Goal: Task Accomplishment & Management: Manage account settings

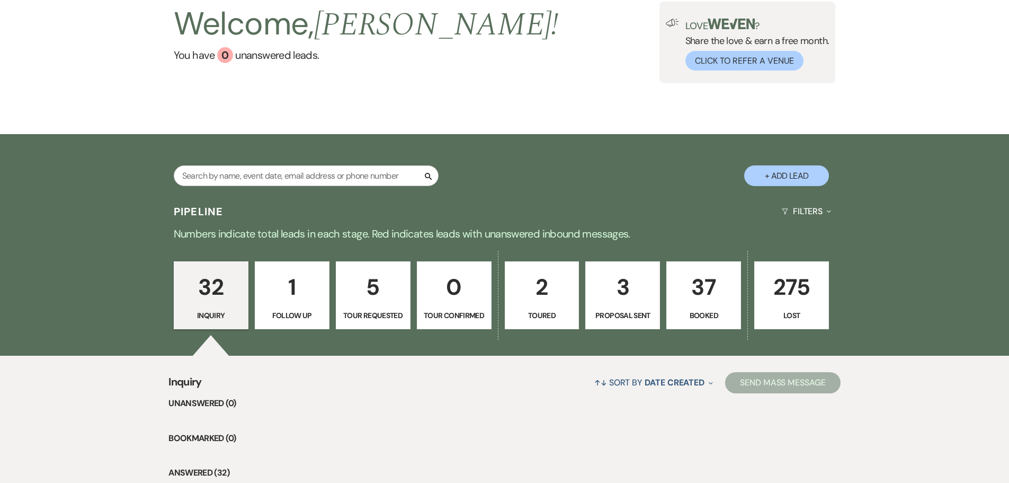
scroll to position [159, 0]
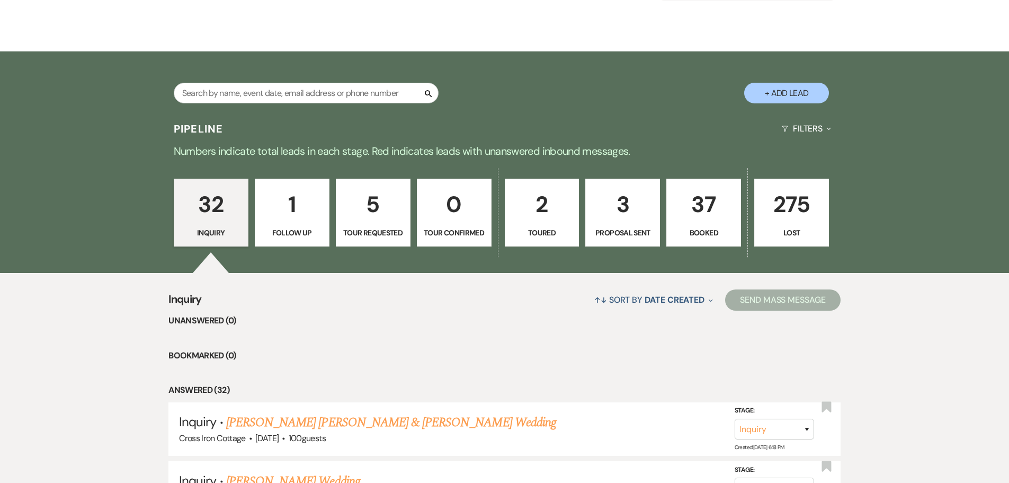
click at [635, 212] on p "3" at bounding box center [622, 203] width 61 height 35
select select "6"
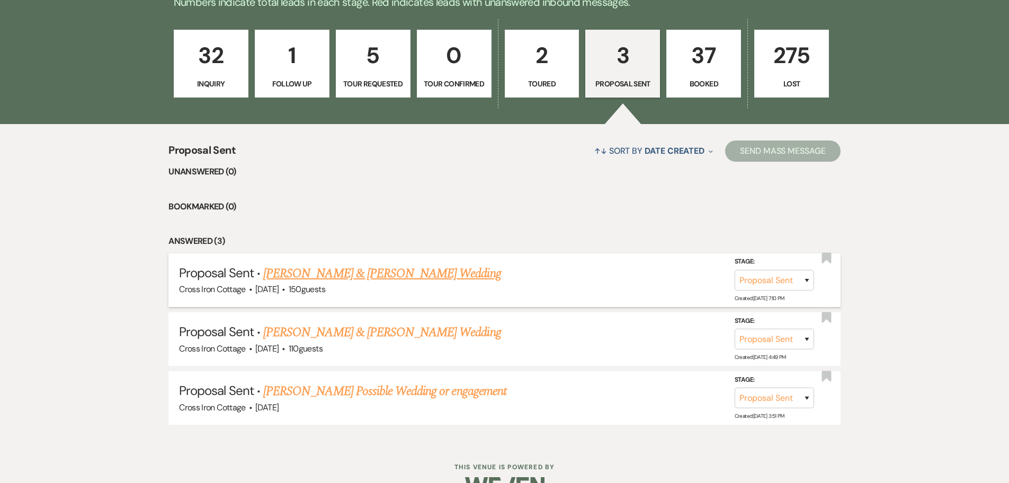
scroll to position [336, 0]
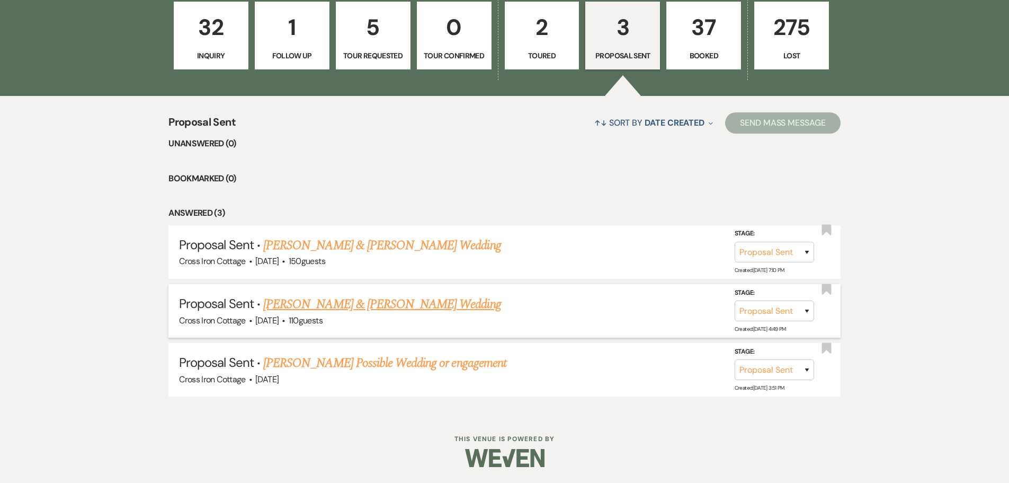
click at [352, 307] on link "[PERSON_NAME] & [PERSON_NAME] Wedding" at bounding box center [381, 304] width 237 height 19
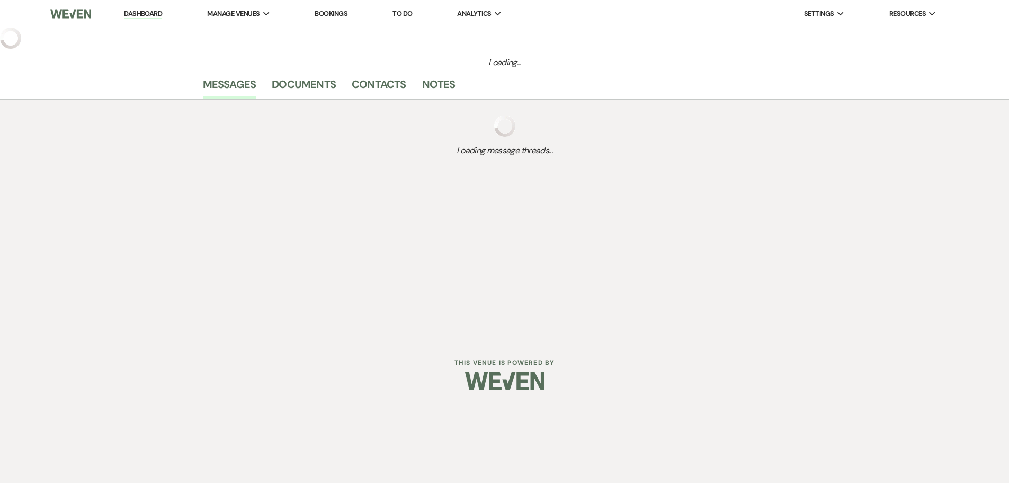
select select "6"
select select "8"
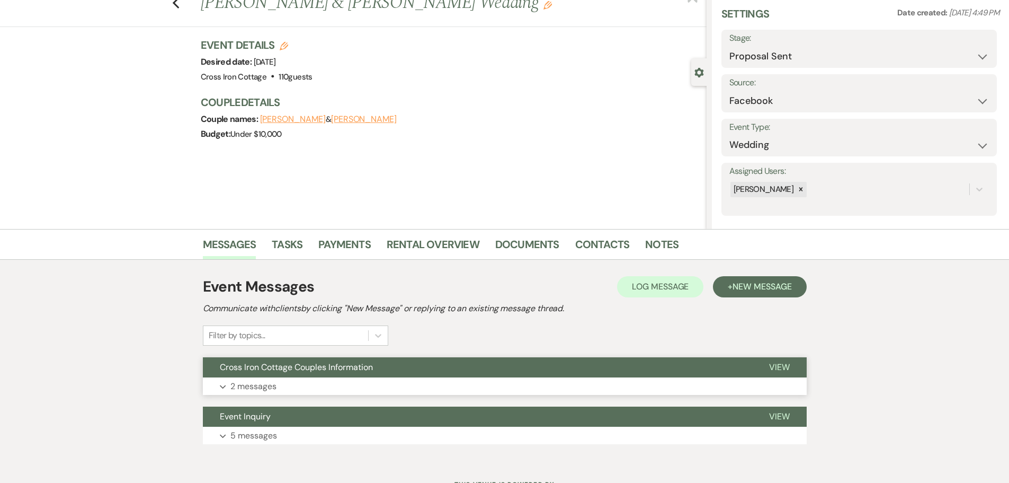
scroll to position [83, 0]
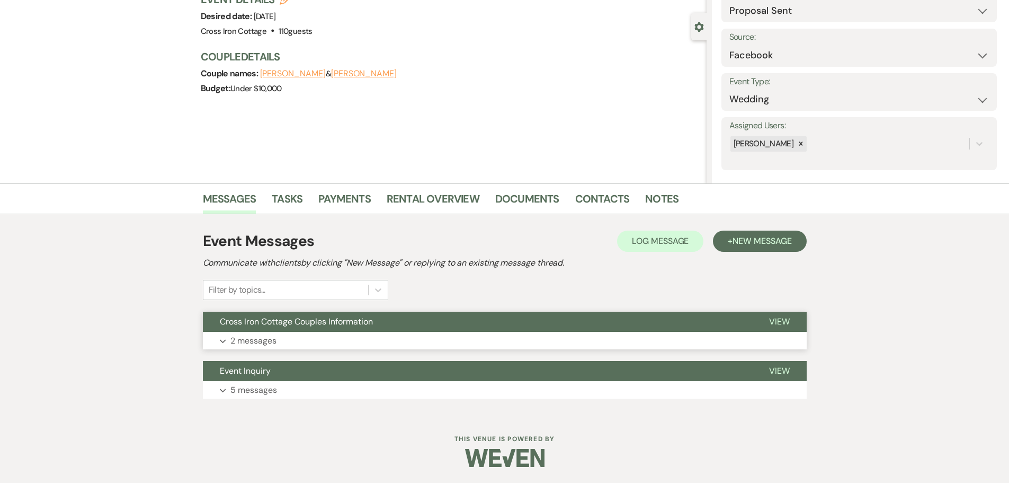
click at [306, 344] on button "Expand 2 messages" at bounding box center [505, 341] width 604 height 18
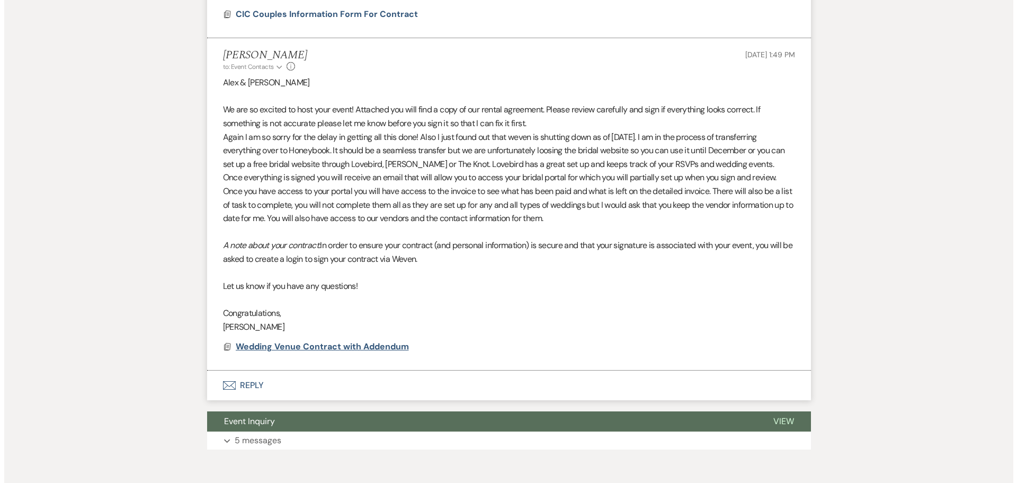
scroll to position [613, 0]
click at [330, 352] on span "Wedding Venue Contract with Addendum" at bounding box center [317, 346] width 173 height 11
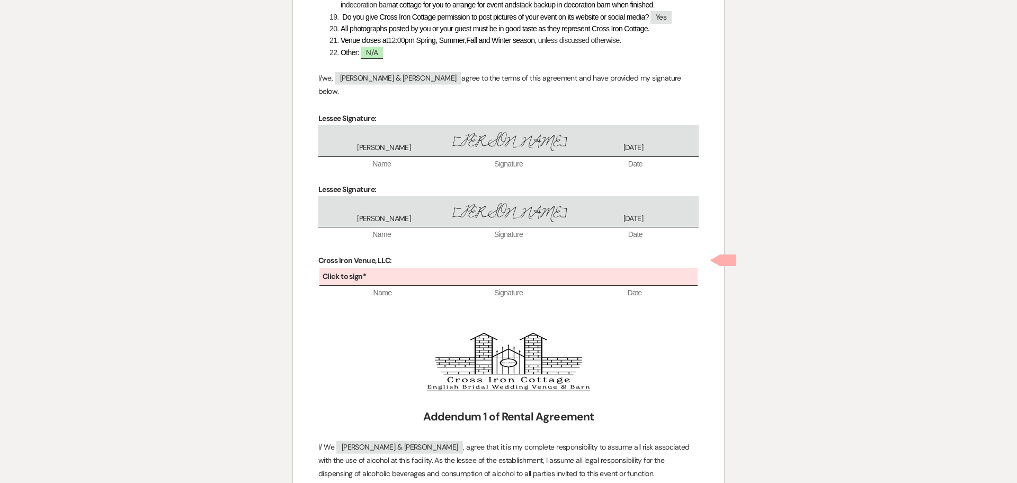
scroll to position [1250, 0]
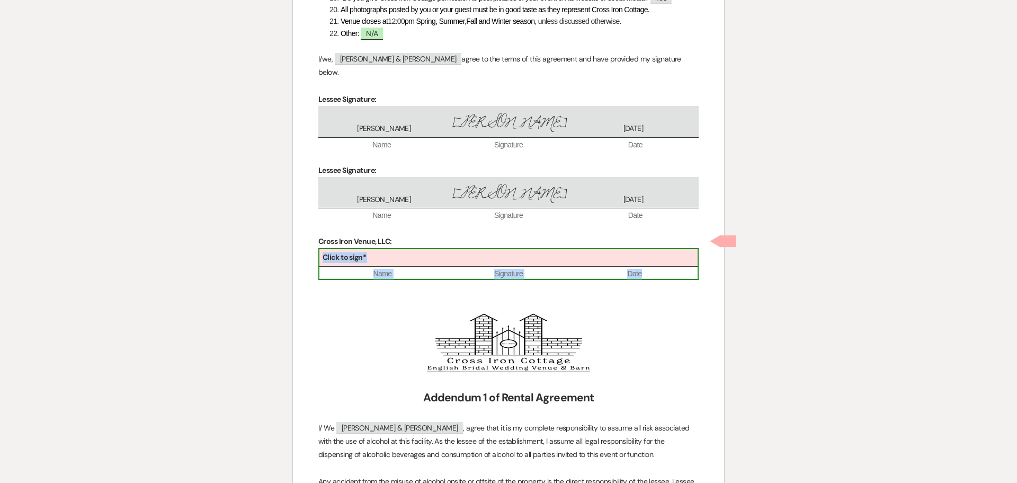
click at [452, 249] on div "Click to sign*" at bounding box center [508, 257] width 378 height 17
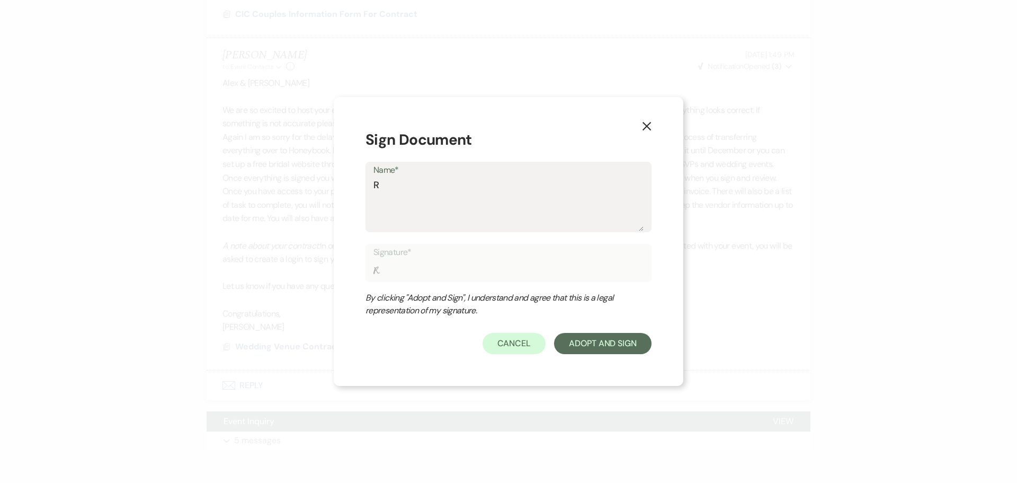
type textarea "R"
type input "R"
type textarea "Ra"
type input "Ra"
type textarea "Rav"
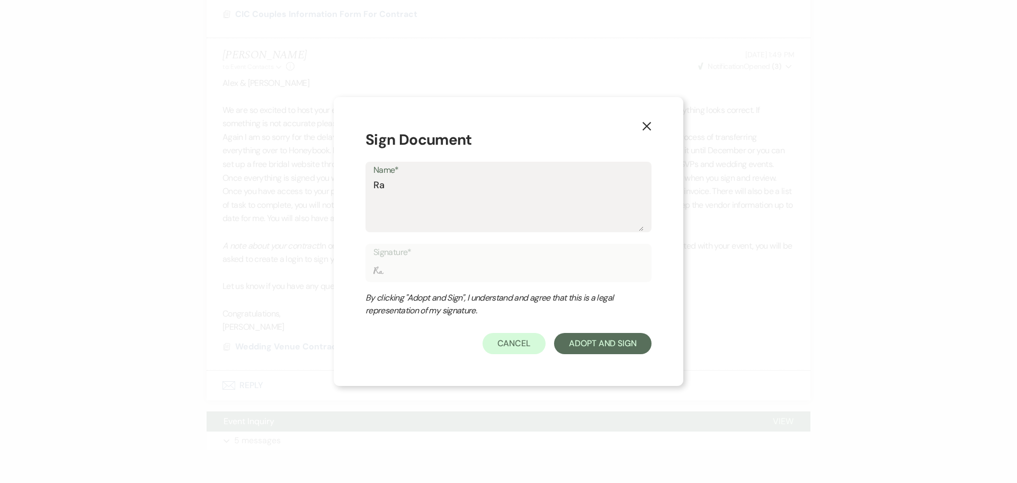
type input "Rav"
type textarea "Ra"
type input "Ra"
type textarea "Rac"
type input "Rac"
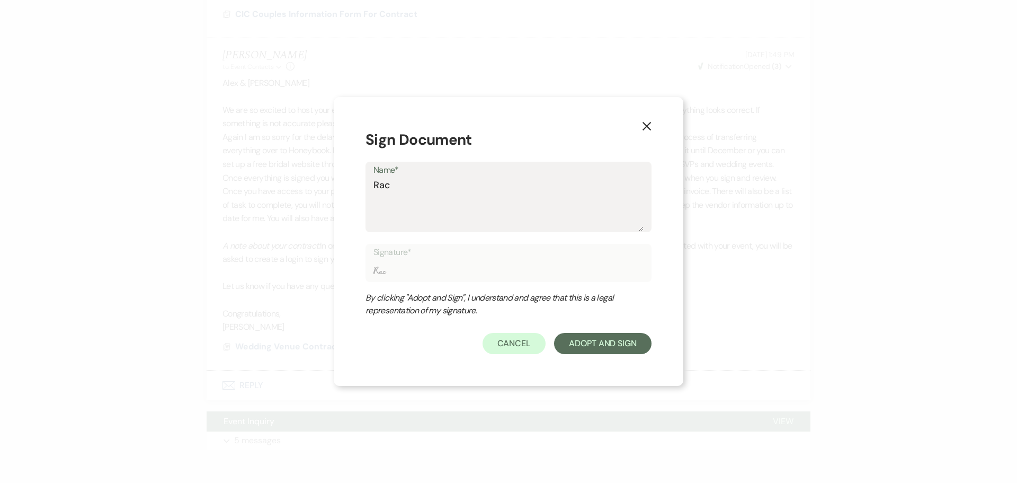
type textarea "Rach"
type input "Rach"
type textarea "Rache"
type input "Rache"
type textarea "Rachel"
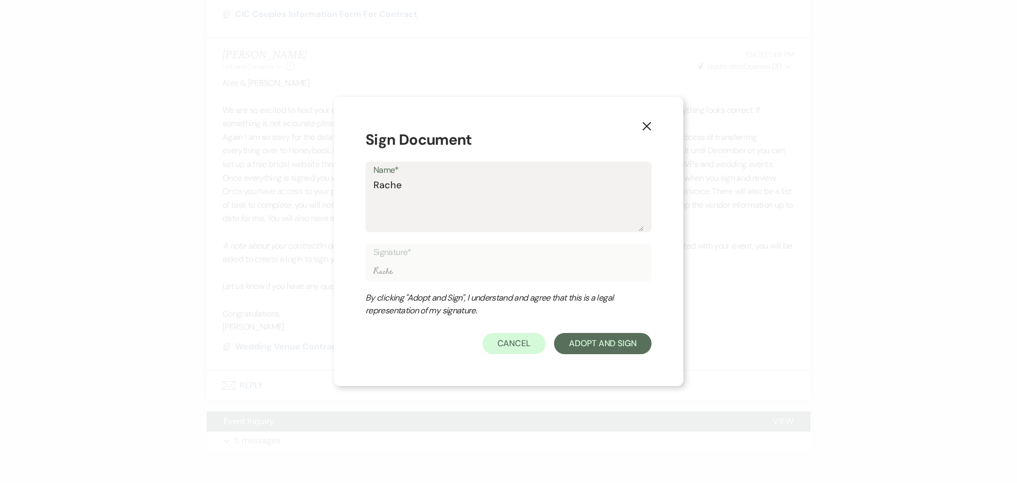
type input "Rachel"
type textarea "Rachel"
type input "Rachel"
type textarea "Rachel M"
type input "Rachel M"
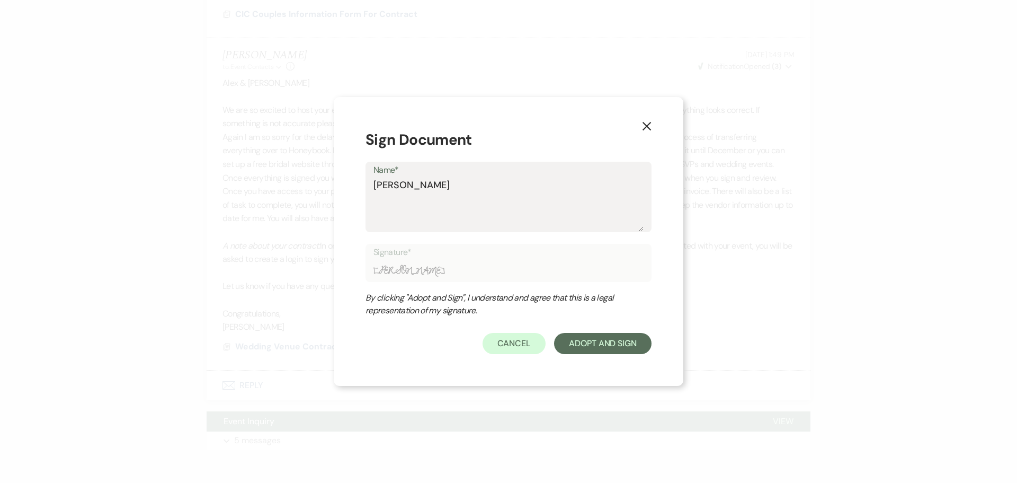
type textarea "Rachel Me"
type input "Rachel Me"
type textarea "Rachel Men"
type input "Rachel Men"
type textarea "Rachel Menz"
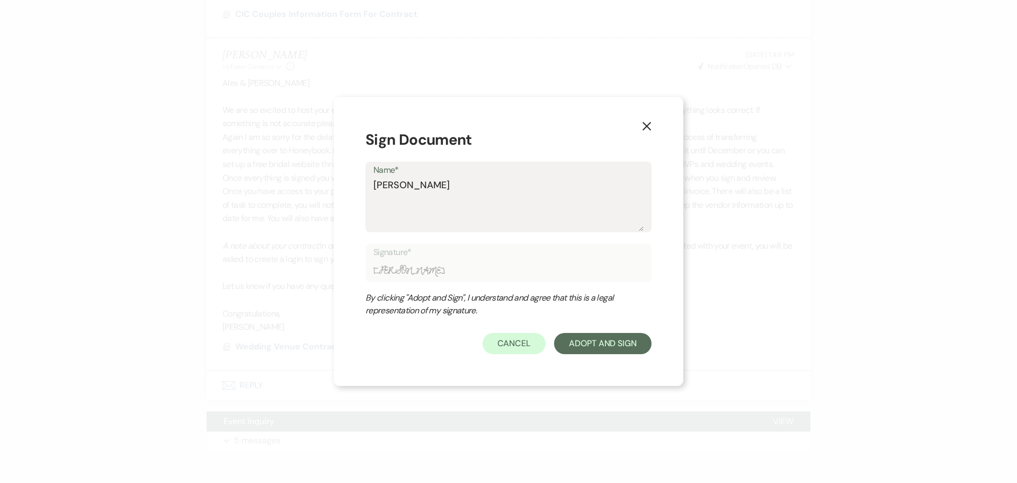
type input "Rachel Menz"
type textarea "Rachel Menzi"
type input "Rachel Menzi"
type textarea "Rachel Menzie"
type input "Rachel Menzie"
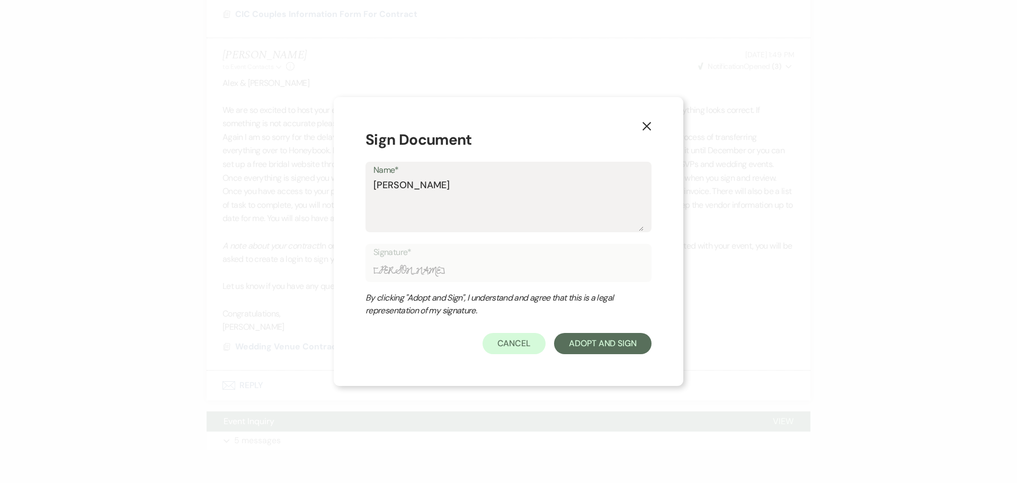
type textarea "[PERSON_NAME]"
type input "[PERSON_NAME]"
type textarea "[PERSON_NAME]"
click at [613, 343] on button "Adopt And Sign" at bounding box center [602, 343] width 97 height 21
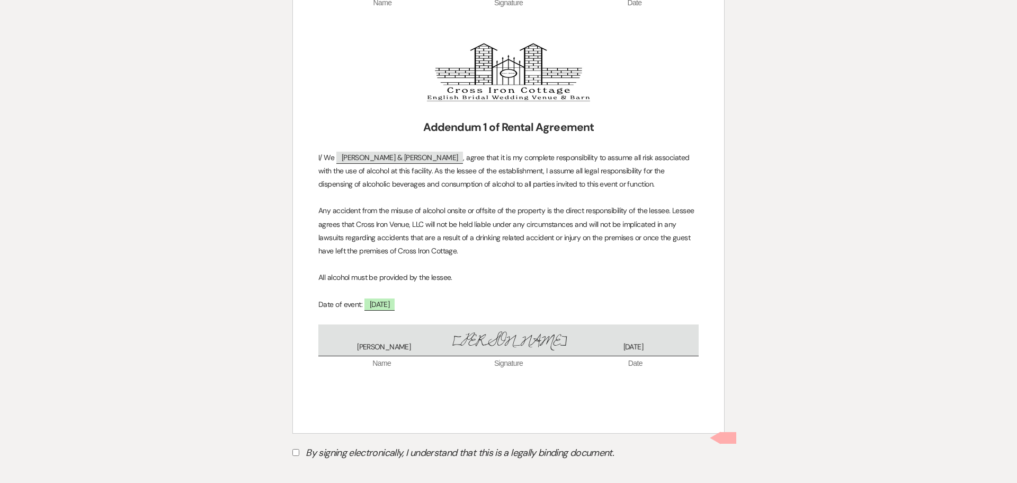
scroll to position [1536, 0]
click at [293, 448] on input "By signing electronically, I understand that this is a legally binding document." at bounding box center [295, 451] width 7 height 7
checkbox input "true"
click at [329, 468] on button "Submit" at bounding box center [329, 477] width 74 height 19
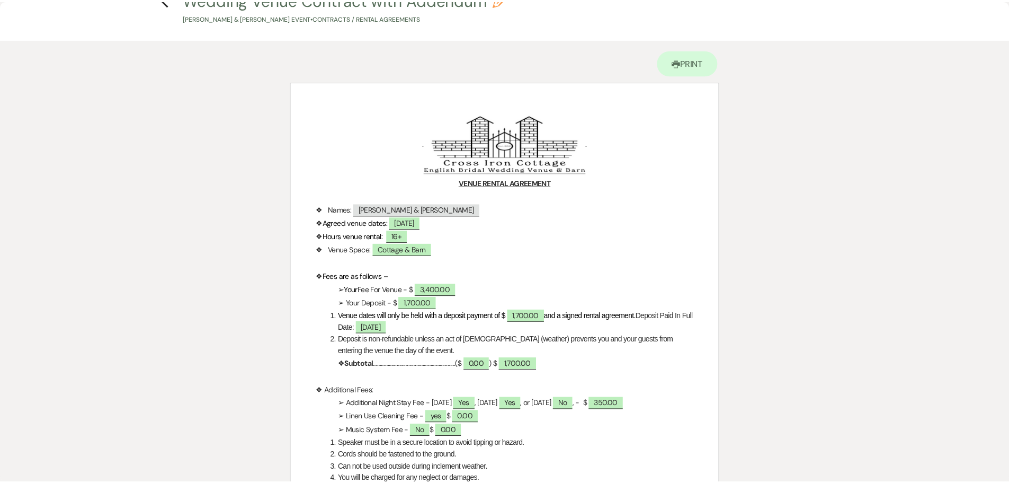
scroll to position [0, 0]
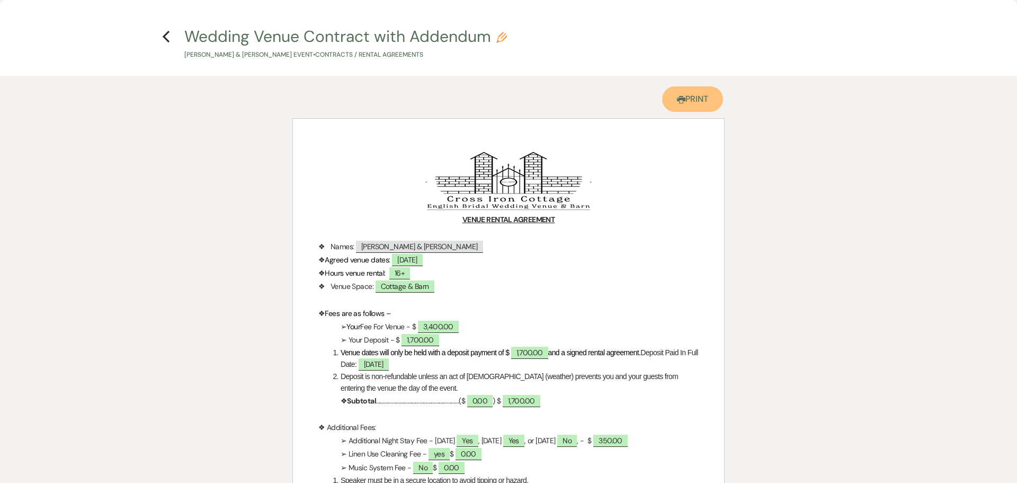
click at [679, 96] on icon "Printer" at bounding box center [681, 99] width 8 height 8
click at [166, 34] on use "button" at bounding box center [166, 37] width 7 height 12
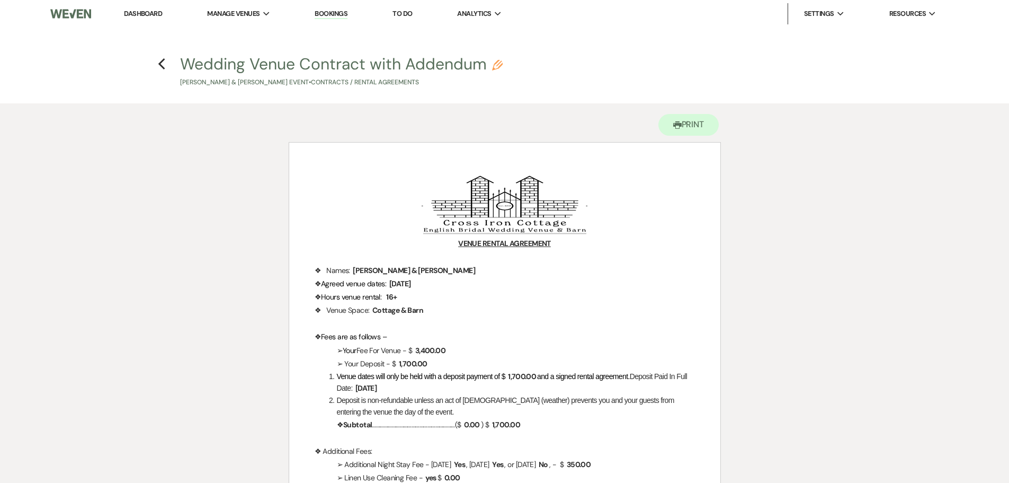
click at [166, 69] on h4 "Previous Wedding Venue Contract with Addendum Pencil [PERSON_NAME] & [PERSON_NA…" at bounding box center [504, 70] width 763 height 34
click at [158, 65] on icon "Previous" at bounding box center [162, 64] width 8 height 13
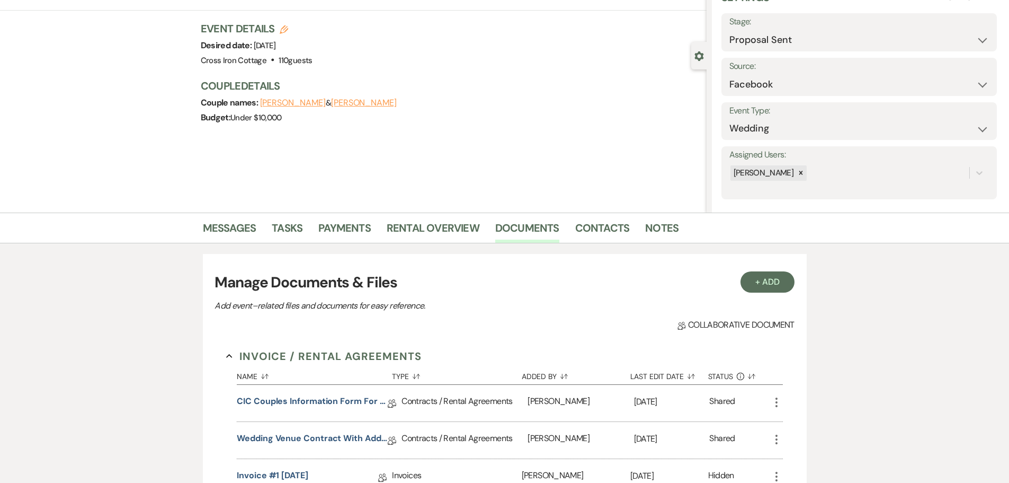
scroll to position [159, 0]
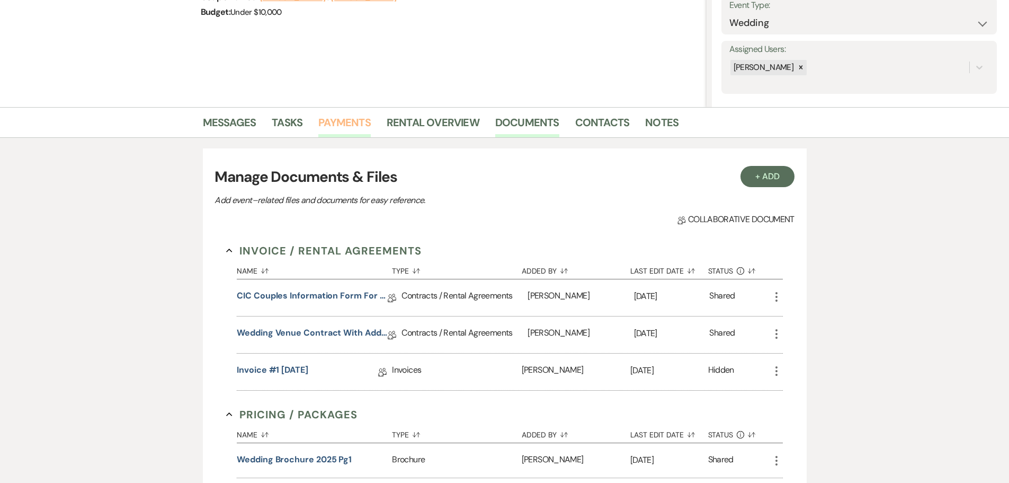
click at [334, 114] on link "Payments" at bounding box center [344, 125] width 52 height 23
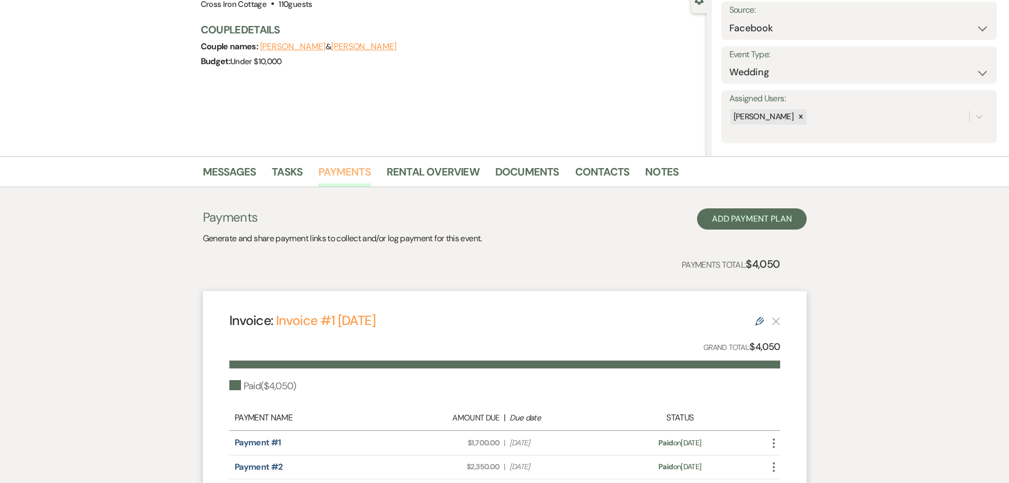
scroll to position [212, 0]
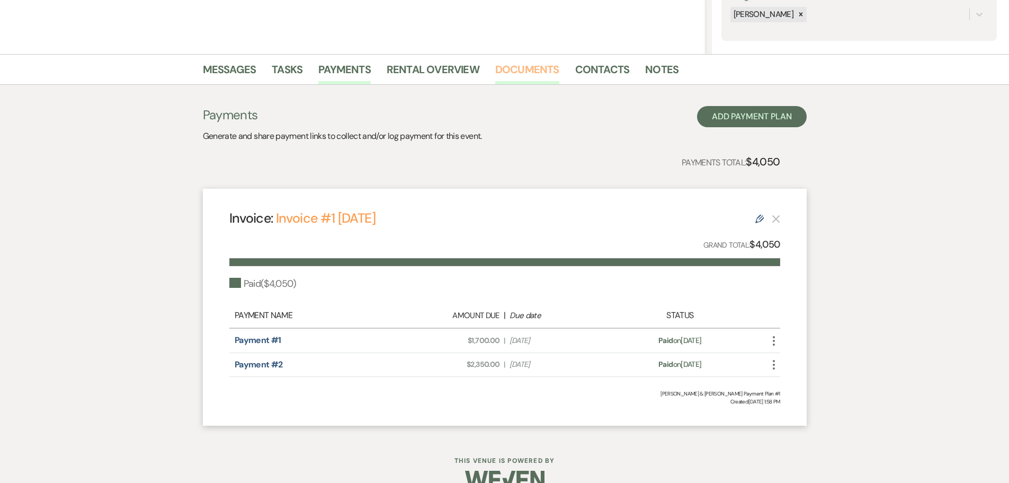
click at [529, 74] on link "Documents" at bounding box center [527, 72] width 64 height 23
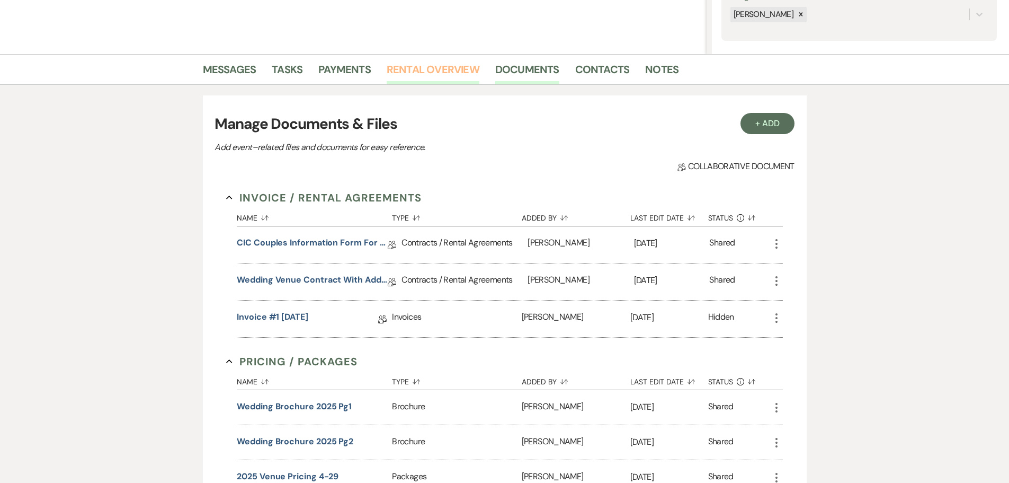
click at [449, 70] on link "Rental Overview" at bounding box center [433, 72] width 93 height 23
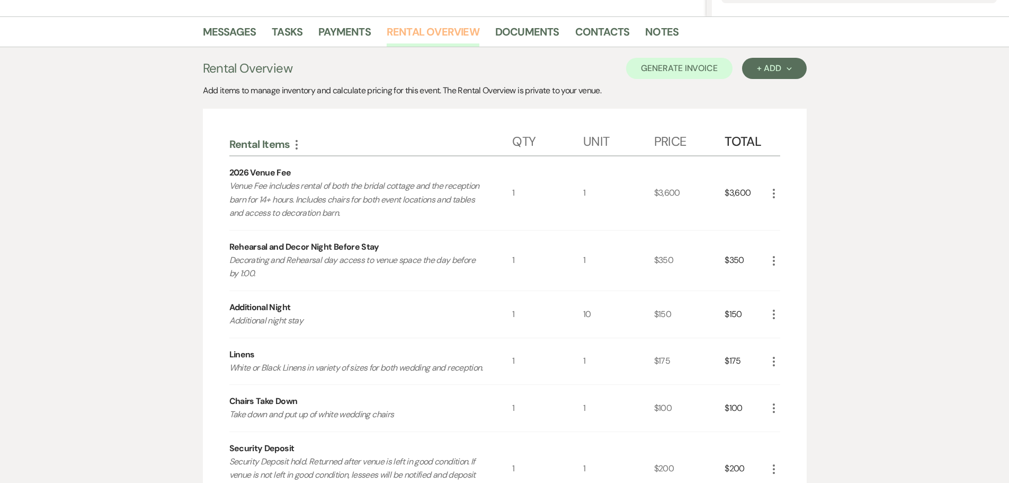
scroll to position [183, 0]
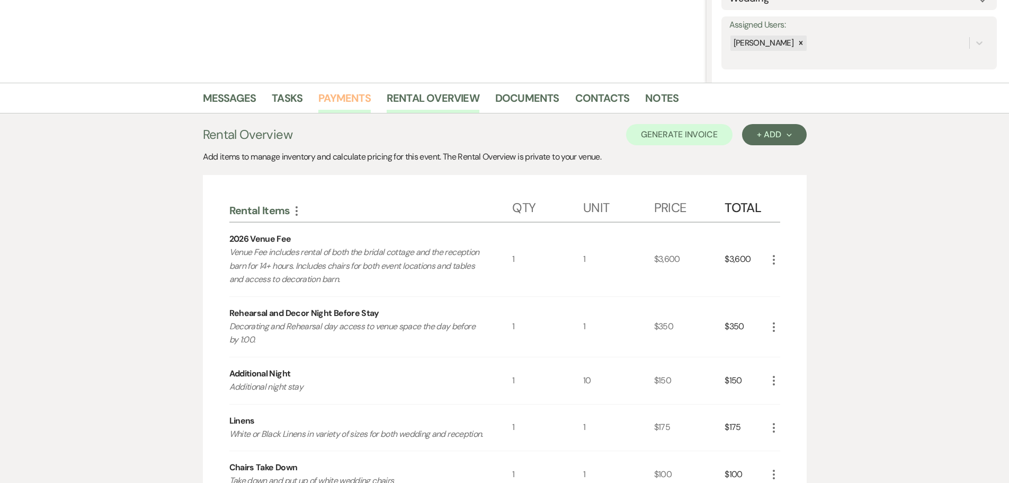
click at [334, 100] on link "Payments" at bounding box center [344, 101] width 52 height 23
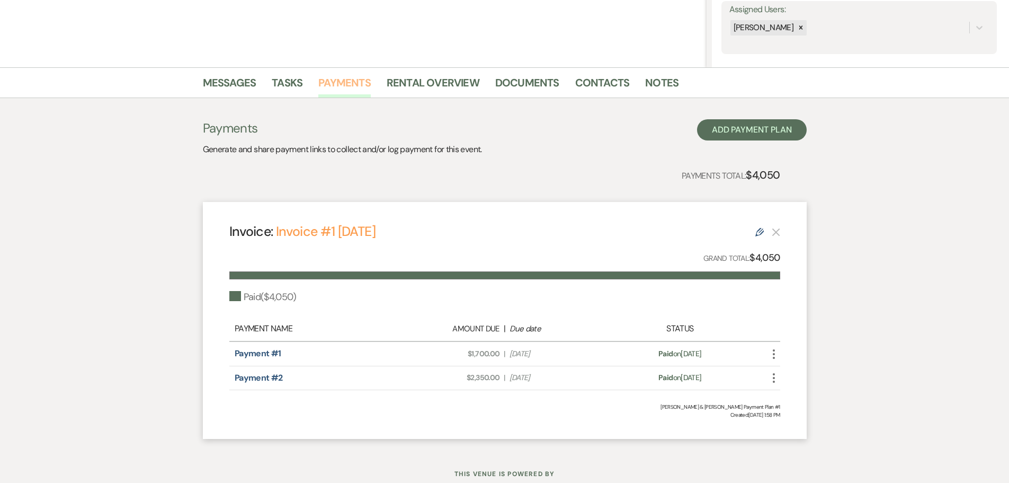
scroll to position [212, 0]
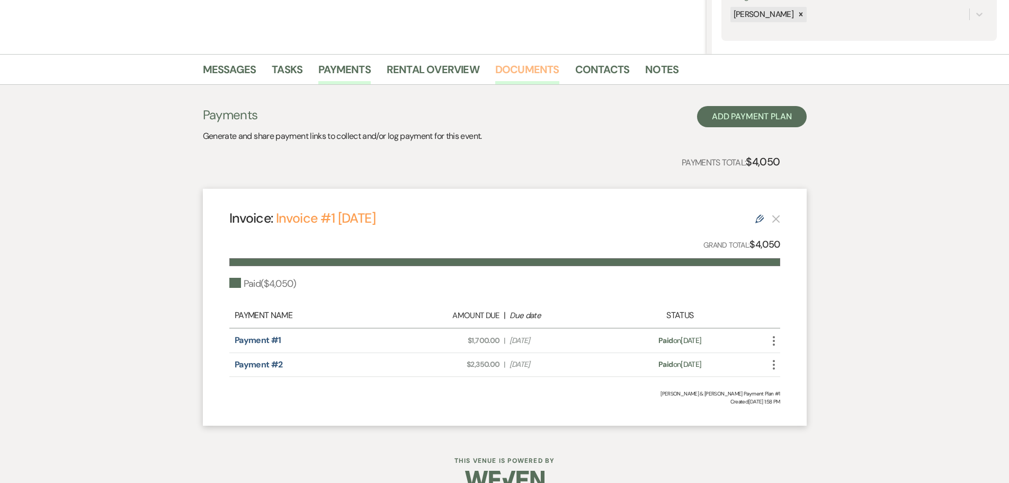
click at [535, 75] on link "Documents" at bounding box center [527, 72] width 64 height 23
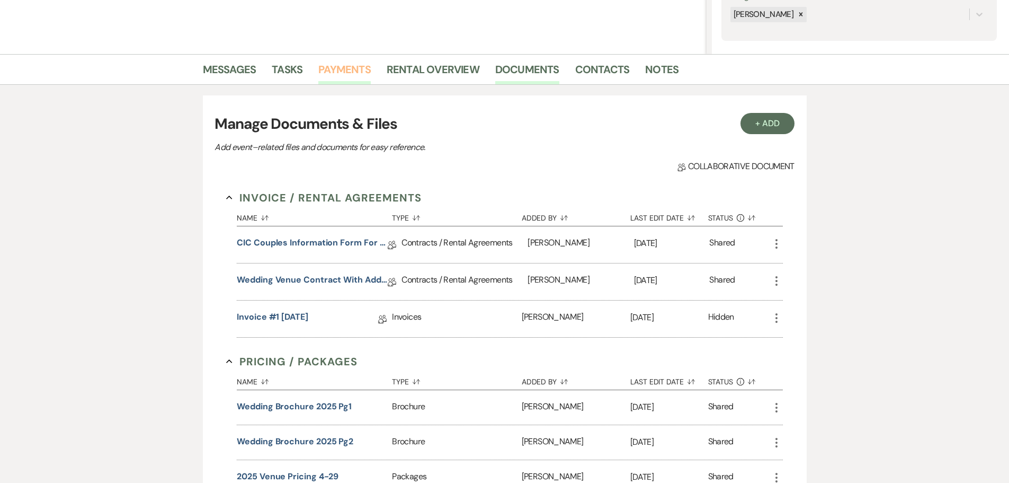
click at [343, 77] on link "Payments" at bounding box center [344, 72] width 52 height 23
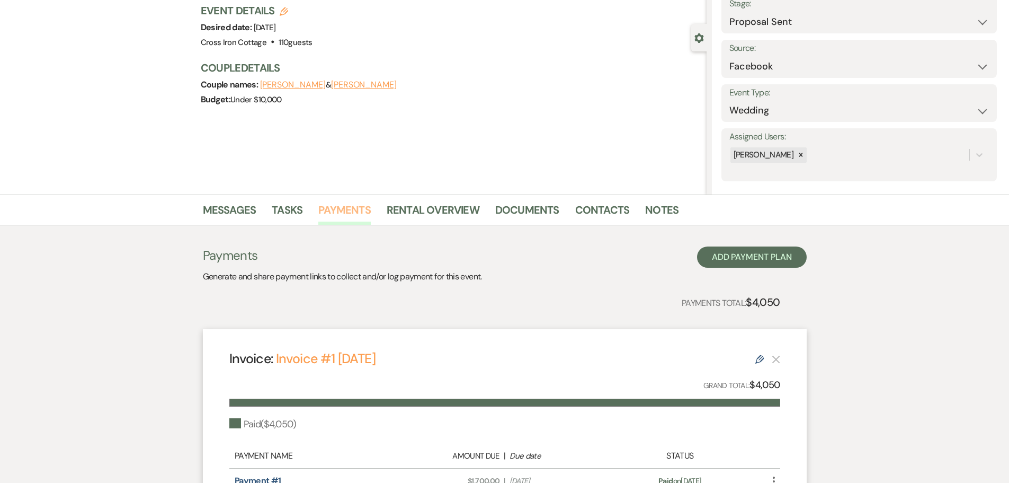
scroll to position [234, 0]
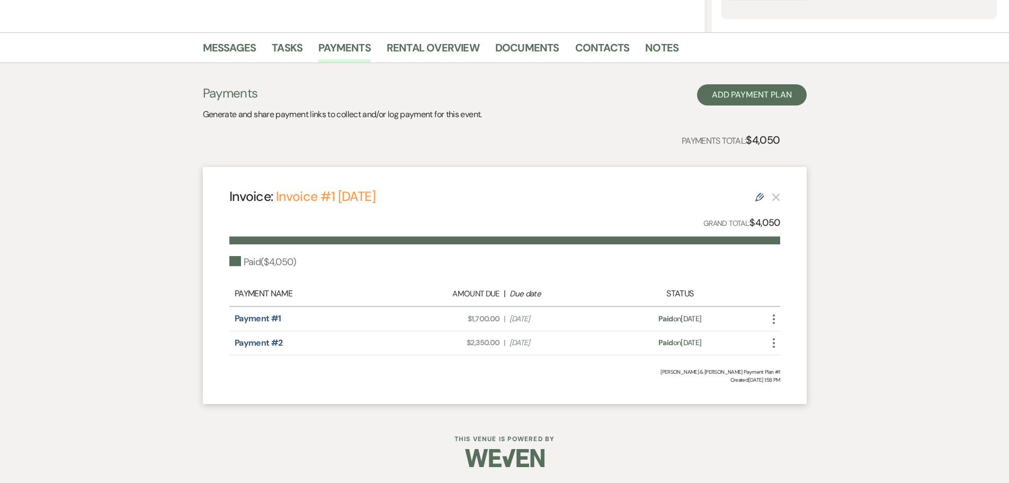
click at [775, 317] on icon "More" at bounding box center [774, 319] width 13 height 13
click at [795, 280] on div "Invoice: Invoice #1 9-11-2025 Edit Grand Total: $4,050 Paid ( $4,050 ) Payment …" at bounding box center [505, 285] width 604 height 237
click at [343, 191] on link "Invoice #1 [DATE]" at bounding box center [326, 196] width 100 height 17
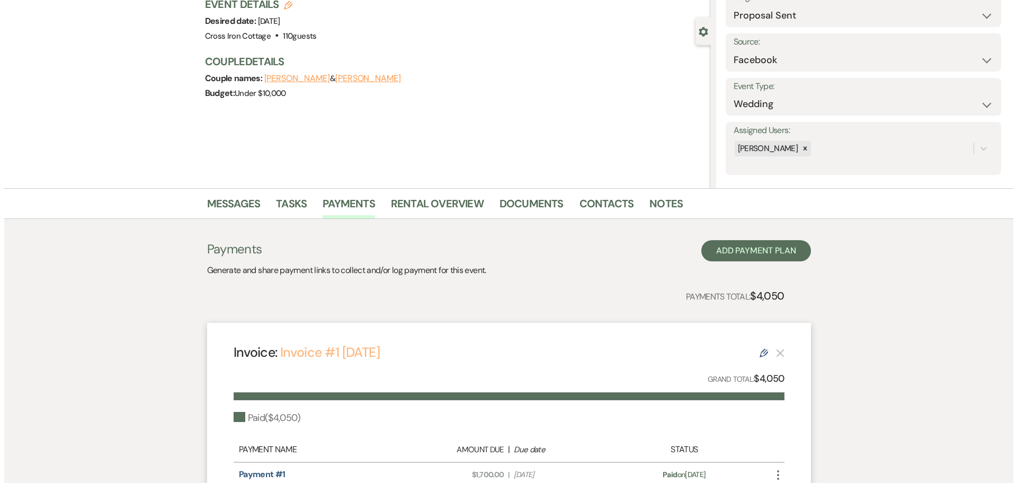
scroll to position [0, 0]
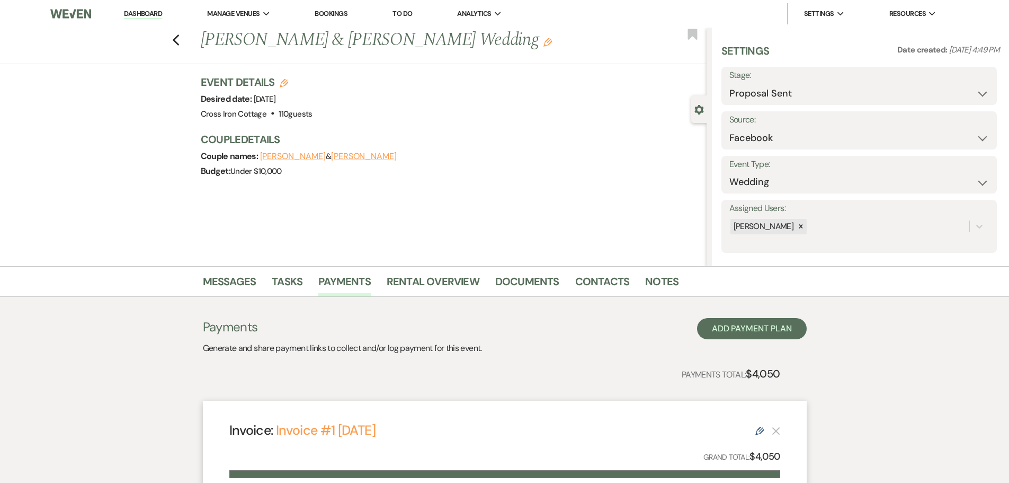
click at [830, 169] on label "Event Type:" at bounding box center [859, 164] width 260 height 15
click at [819, 90] on select "Inquiry Follow Up Tour Requested Tour Confirmed Toured Proposal Sent Booked Lost" at bounding box center [859, 93] width 260 height 21
select select "7"
click at [729, 83] on select "Inquiry Follow Up Tour Requested Tour Confirmed Toured Proposal Sent Booked Lost" at bounding box center [859, 93] width 260 height 21
click at [957, 83] on button "Save" at bounding box center [967, 85] width 60 height 21
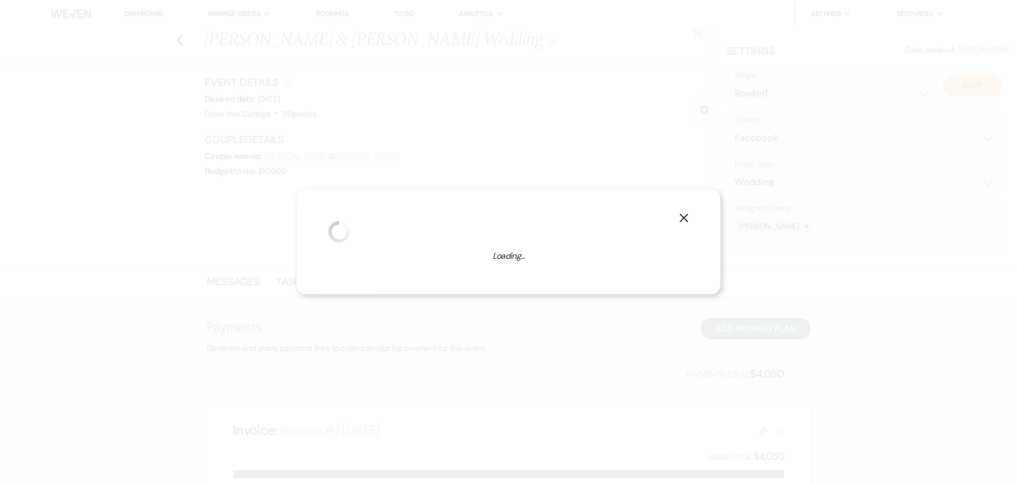
select select "1"
select select "771"
select select "false"
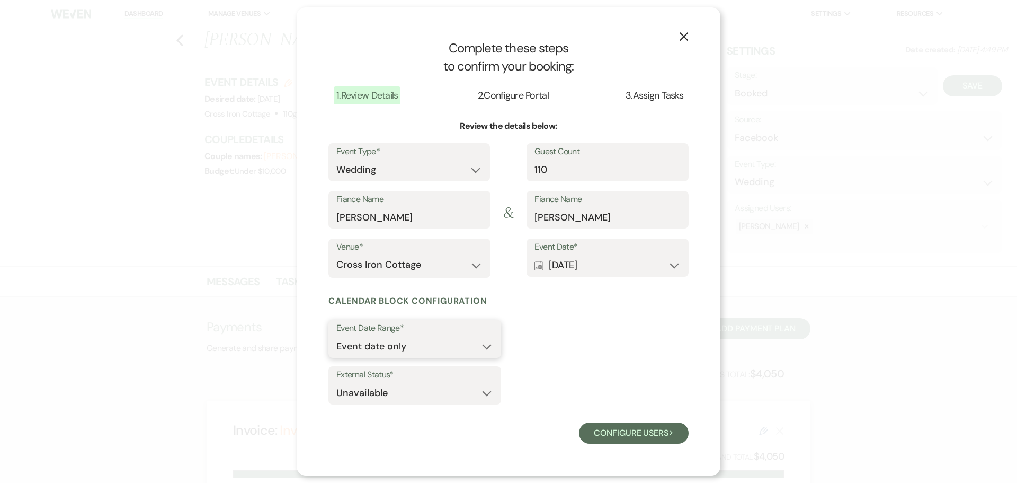
click at [451, 345] on select "Event date only Event date and" at bounding box center [414, 346] width 157 height 21
select select "eventDateAnd"
click at [336, 336] on select "Event date only Event date and" at bounding box center [414, 346] width 157 height 21
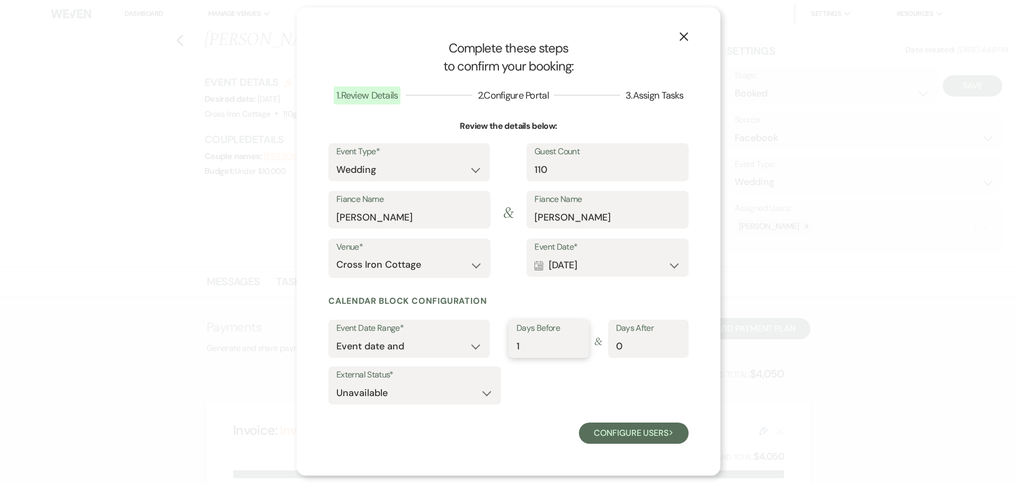
type input "1"
click at [579, 343] on input "1" at bounding box center [548, 346] width 65 height 21
type input "1"
click at [674, 342] on input "1" at bounding box center [648, 346] width 65 height 21
click at [646, 427] on button "Configure users Next" at bounding box center [634, 432] width 110 height 21
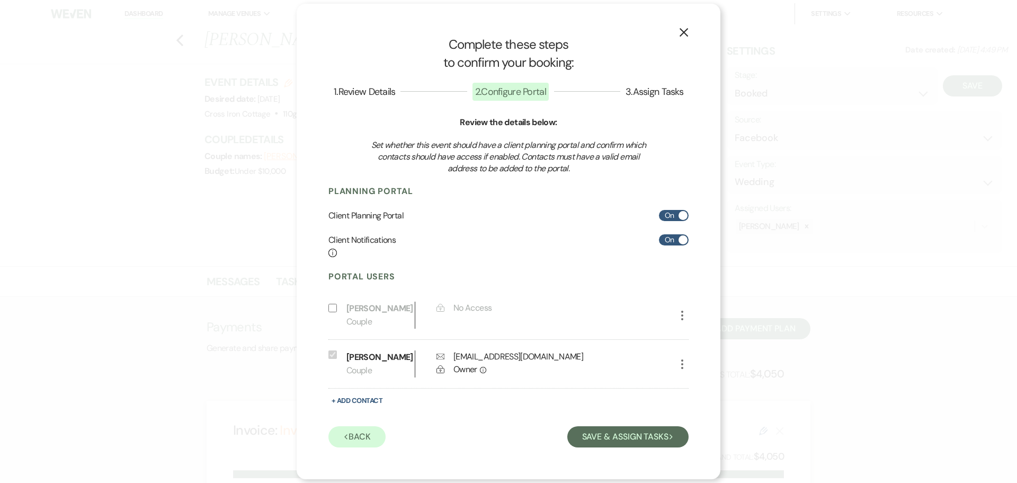
scroll to position [6, 0]
click at [628, 446] on button "Save & Assign Tasks Next" at bounding box center [627, 436] width 121 height 21
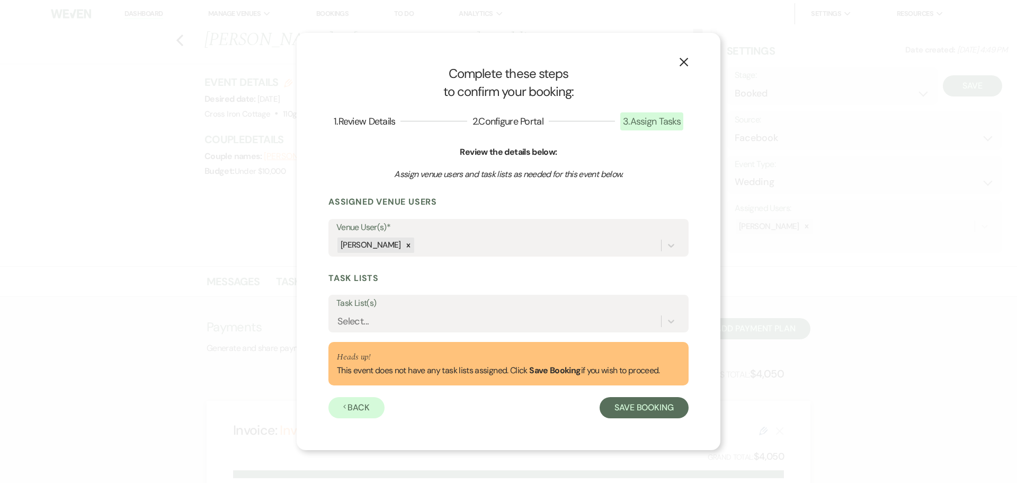
scroll to position [0, 0]
click at [503, 316] on div "Select..." at bounding box center [498, 320] width 325 height 19
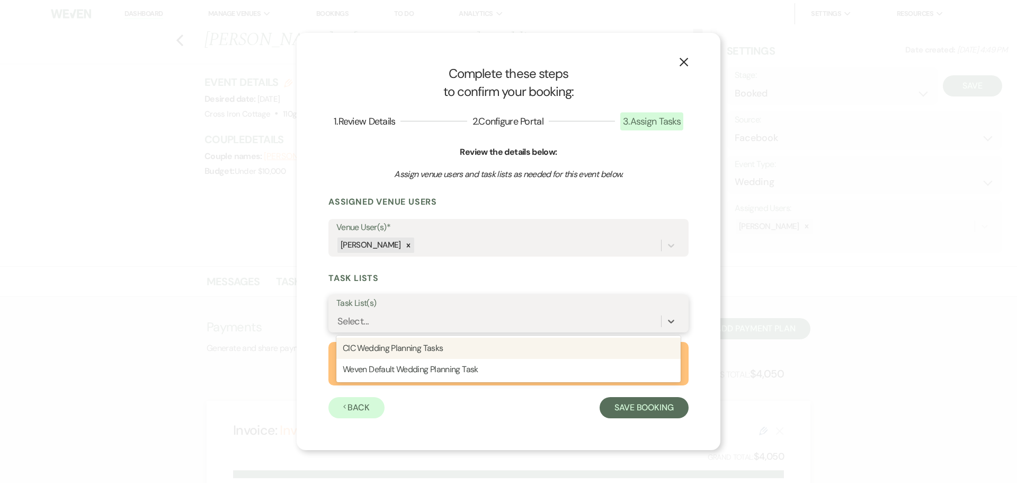
click at [490, 350] on div "CIC Wedding Planning Tasks" at bounding box center [508, 347] width 344 height 21
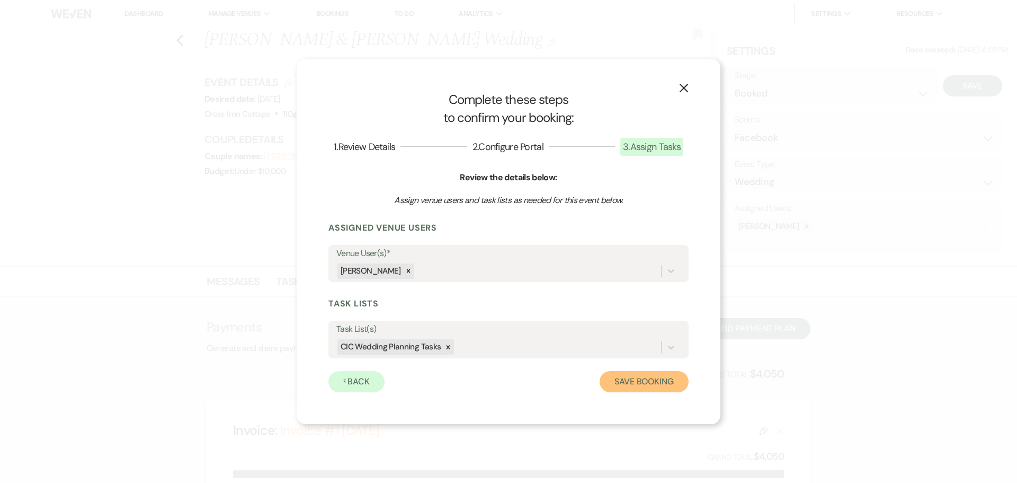
click at [635, 380] on button "Save Booking" at bounding box center [644, 381] width 89 height 21
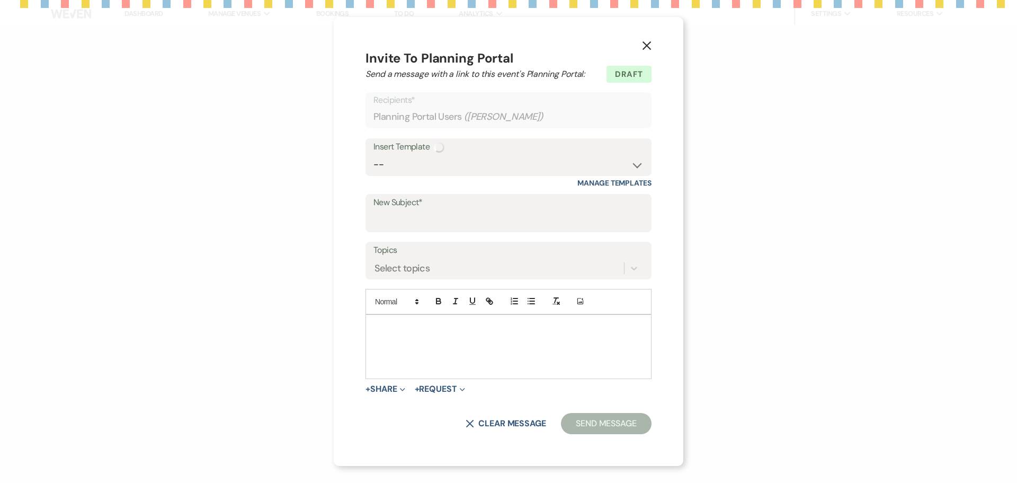
select select "14"
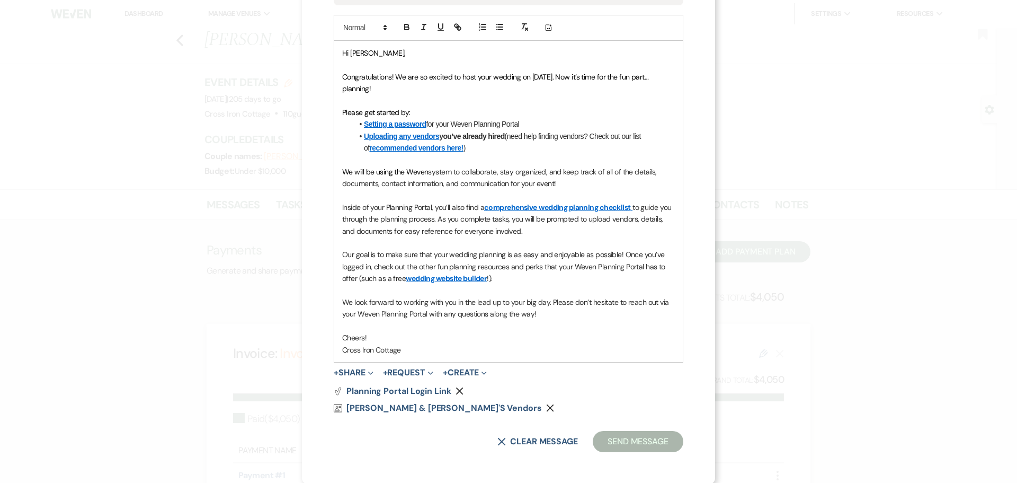
scroll to position [258, 0]
click at [635, 440] on button "Send Message" at bounding box center [638, 440] width 91 height 21
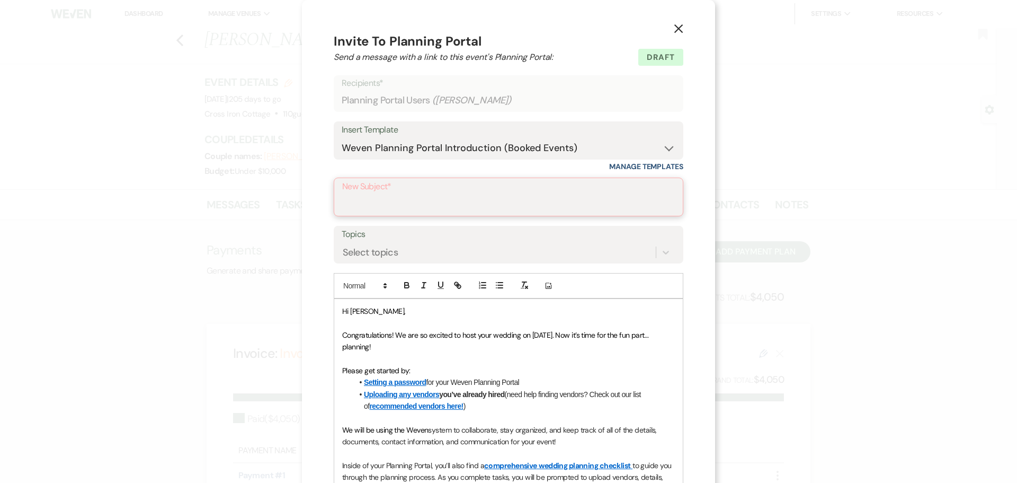
click at [433, 207] on input "New Subject*" at bounding box center [508, 204] width 333 height 21
type input "You all booked! Full Access to your bridal site"
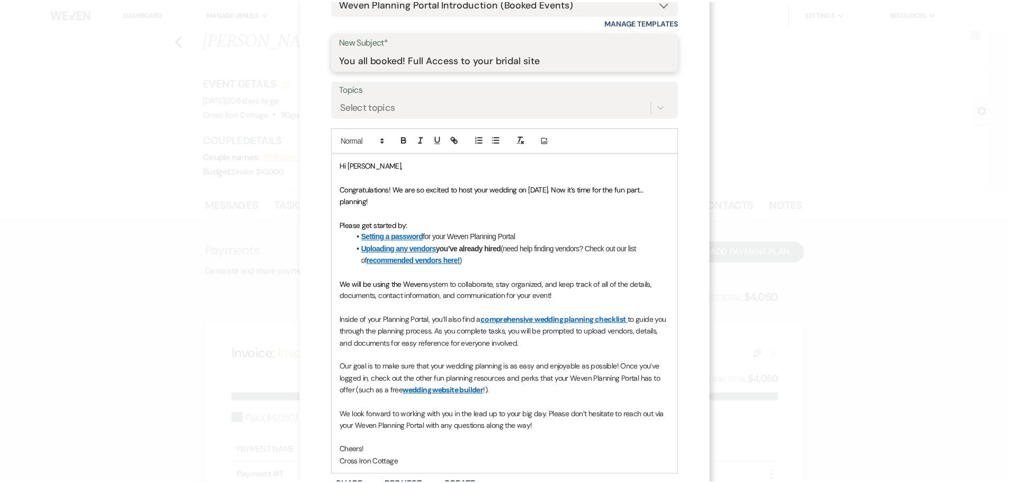
scroll to position [258, 0]
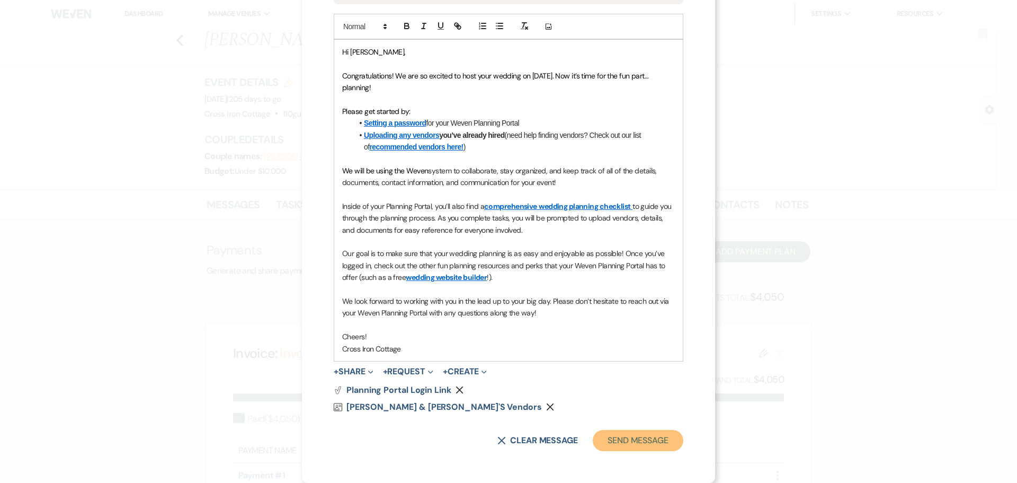
click at [600, 438] on button "Send Message" at bounding box center [638, 440] width 91 height 21
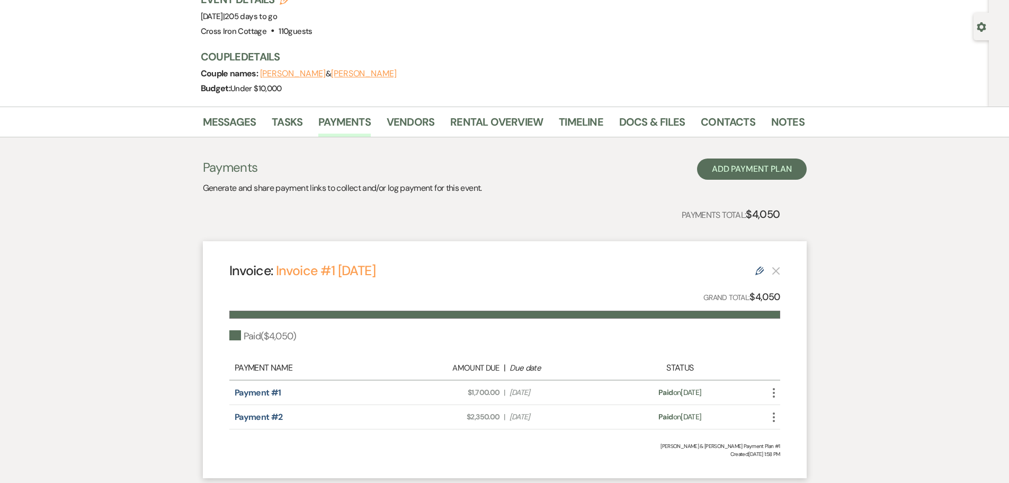
scroll to position [0, 0]
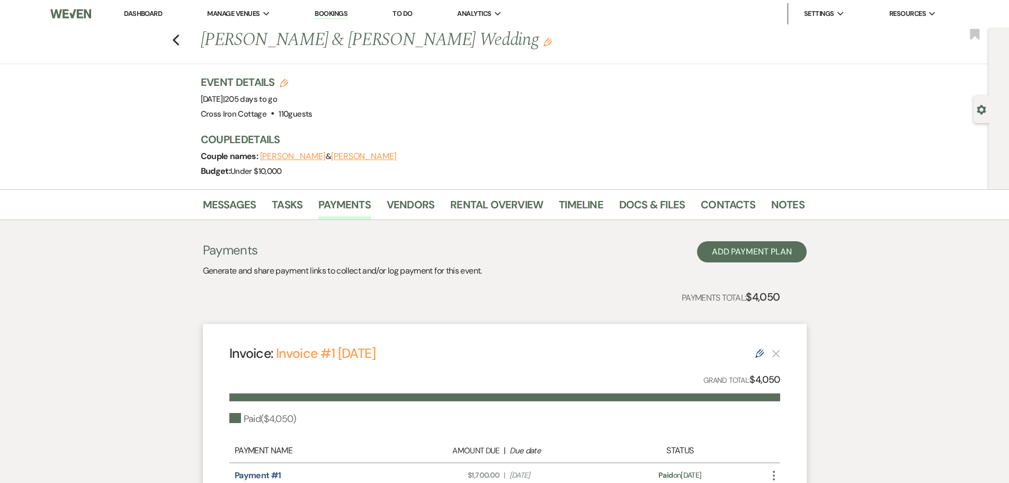
click at [132, 15] on link "Dashboard" at bounding box center [143, 13] width 38 height 9
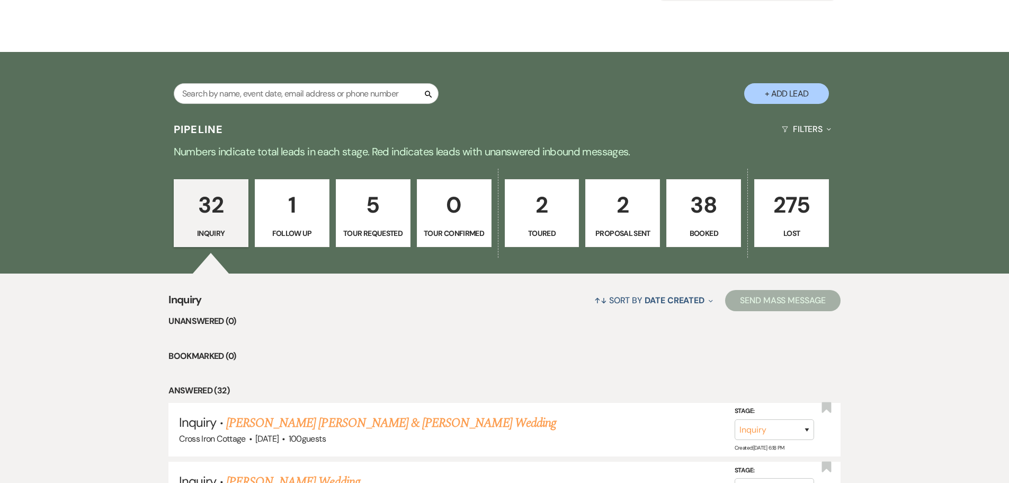
scroll to position [159, 0]
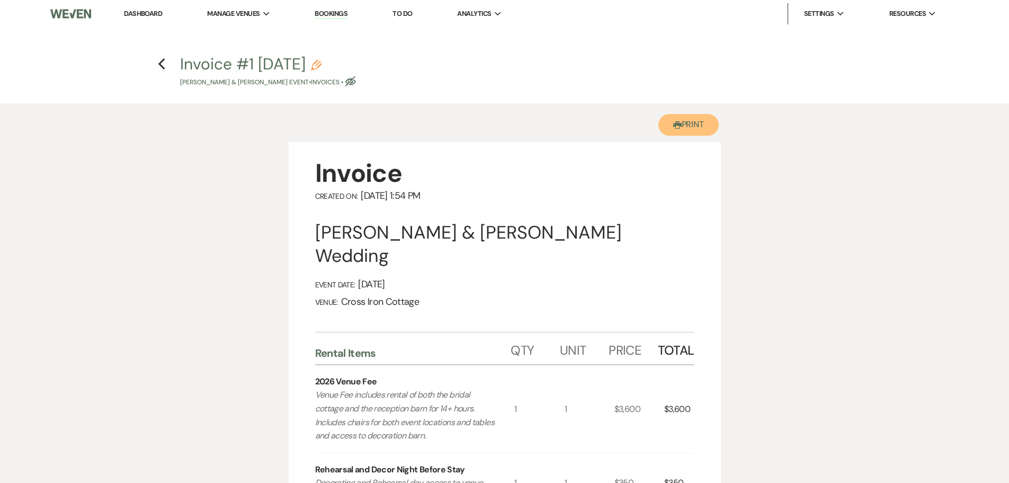
click at [697, 126] on button "Printer Print" at bounding box center [688, 125] width 61 height 22
